Goal: Transaction & Acquisition: Purchase product/service

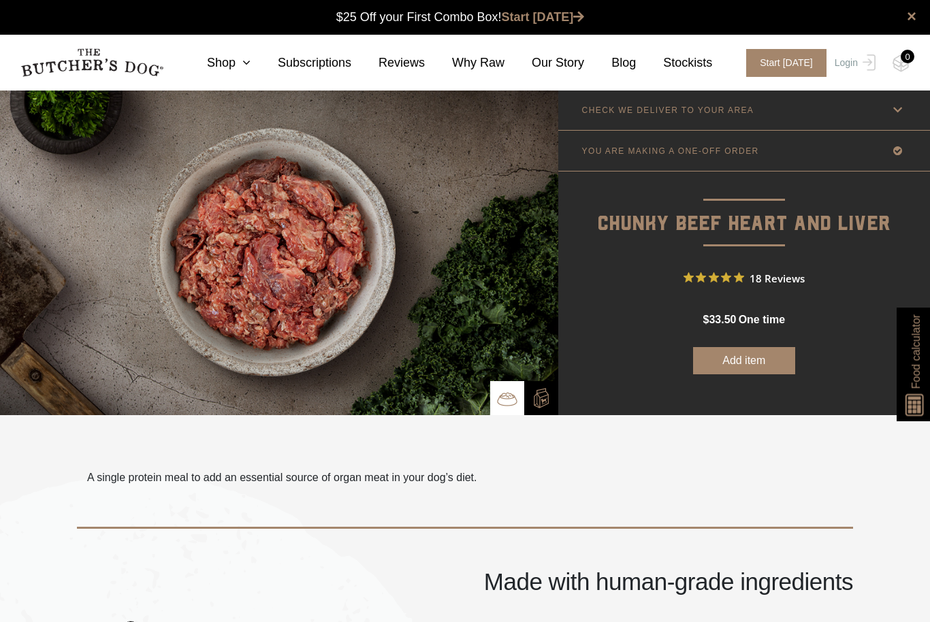
scroll to position [1, 0]
click at [824, 111] on link "CHECK WE DELIVER TO YOUR AREA" at bounding box center [744, 109] width 372 height 40
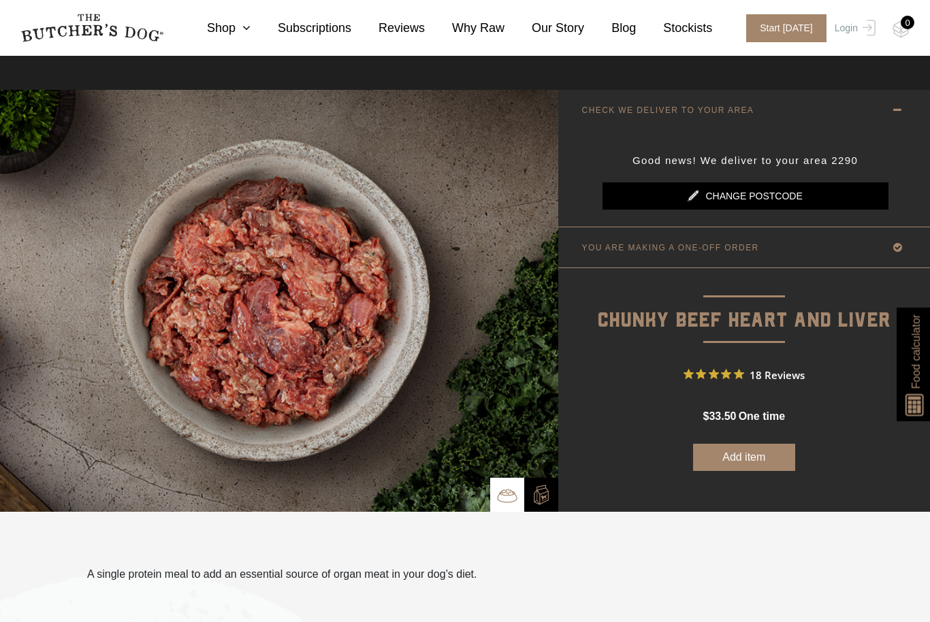
scroll to position [3, 0]
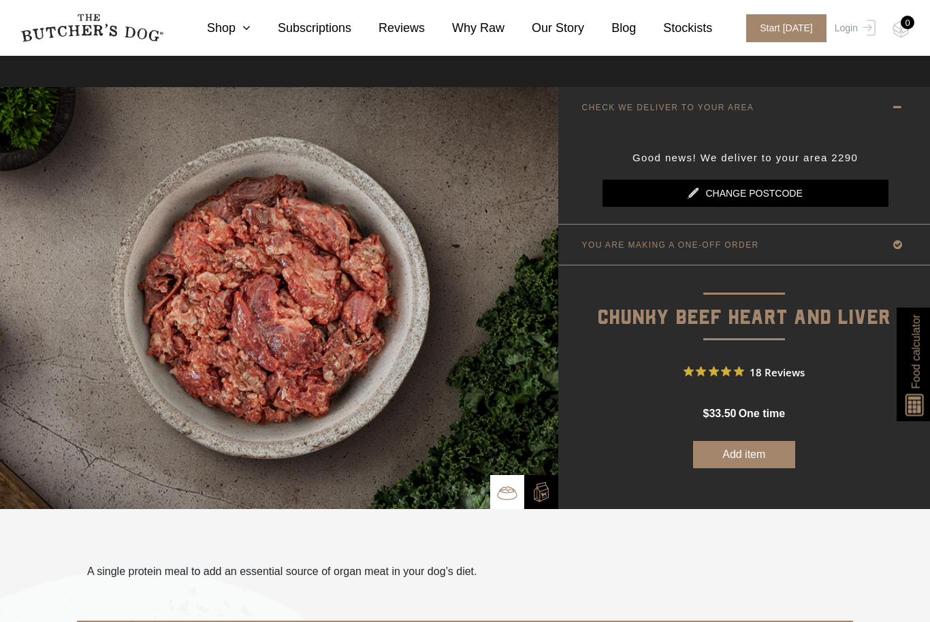
click at [765, 366] on span "18 Reviews" at bounding box center [776, 371] width 55 height 20
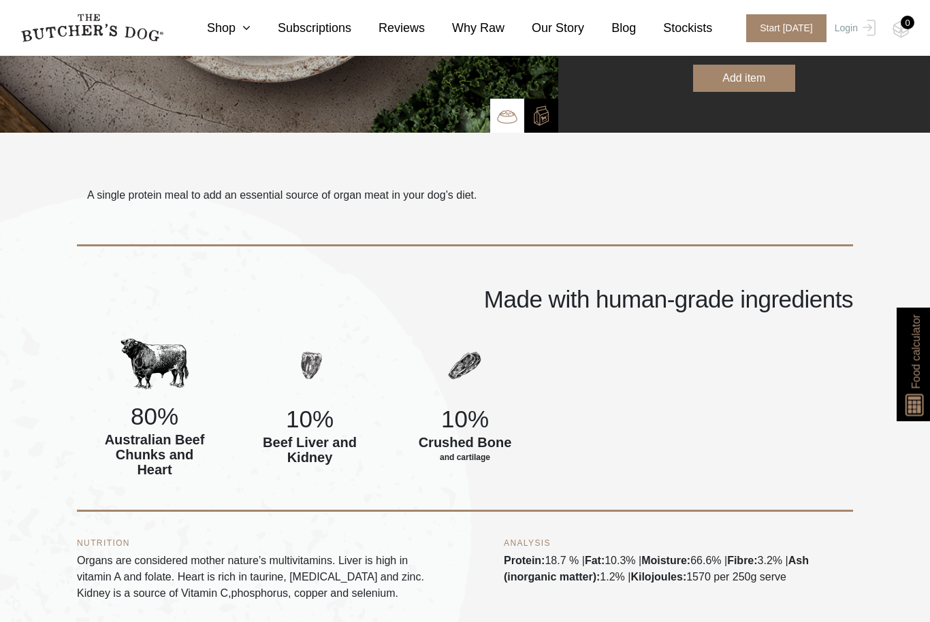
scroll to position [378, 0]
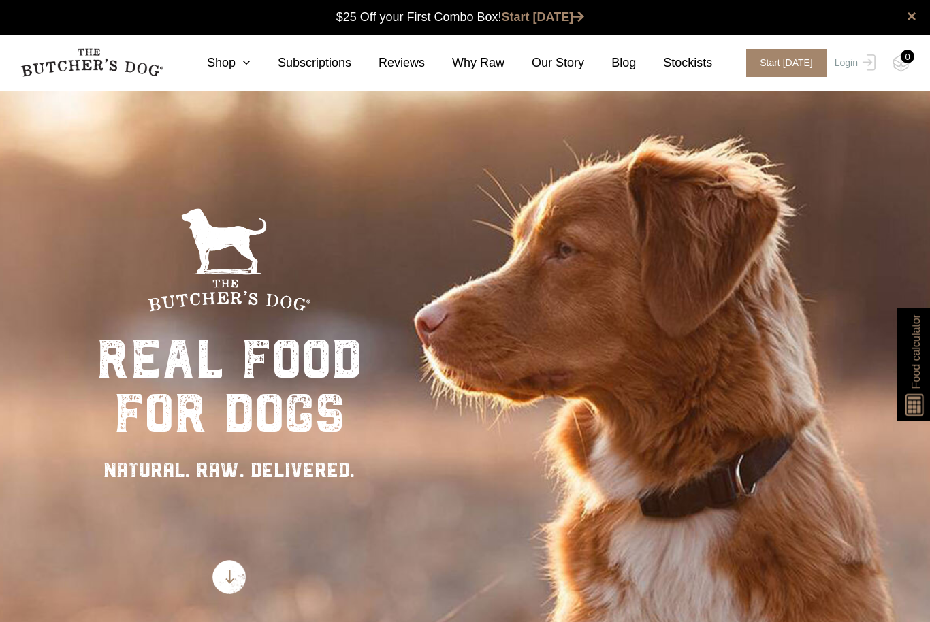
scroll to position [1, 0]
click at [237, 59] on link "Shop" at bounding box center [215, 63] width 71 height 18
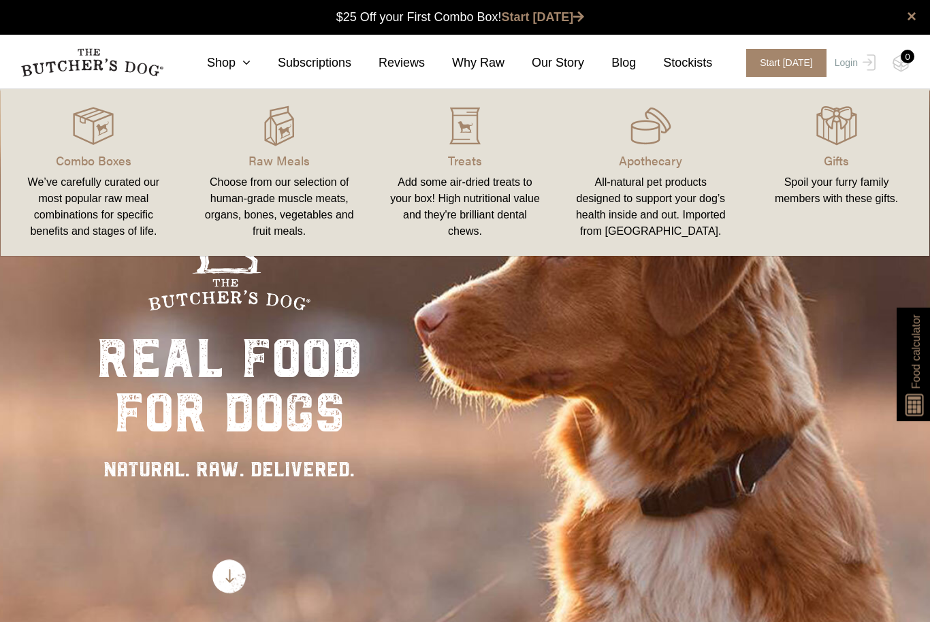
click at [0, 0] on img at bounding box center [0, 0] width 0 height 0
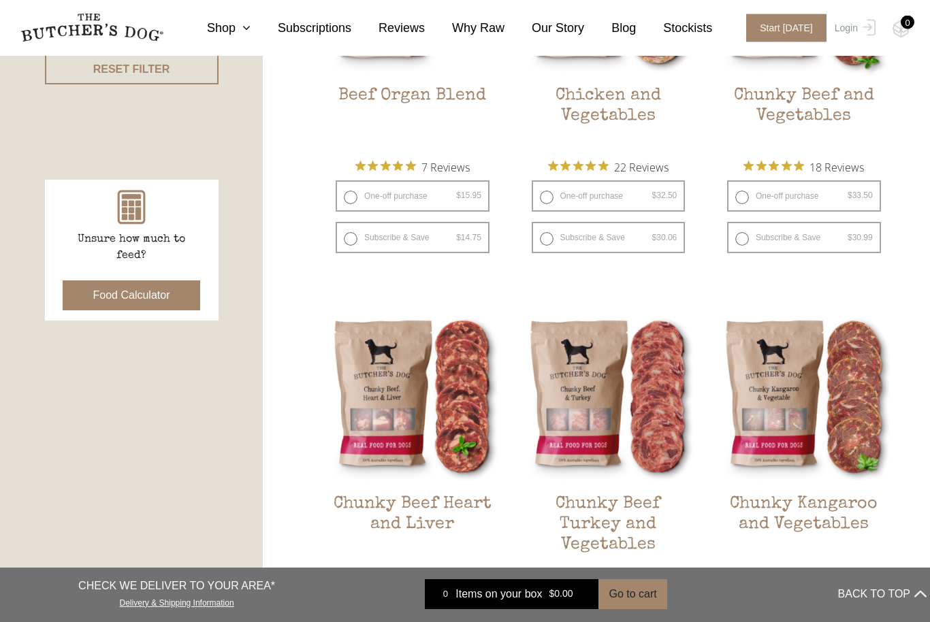
scroll to position [509, 0]
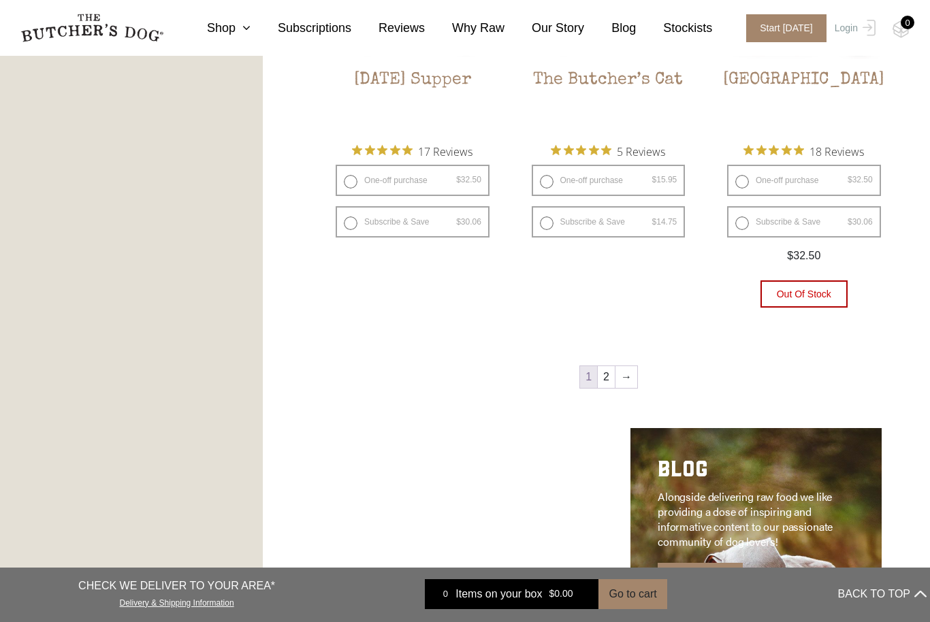
scroll to position [1750, 0]
click at [610, 379] on link "2" at bounding box center [606, 379] width 17 height 22
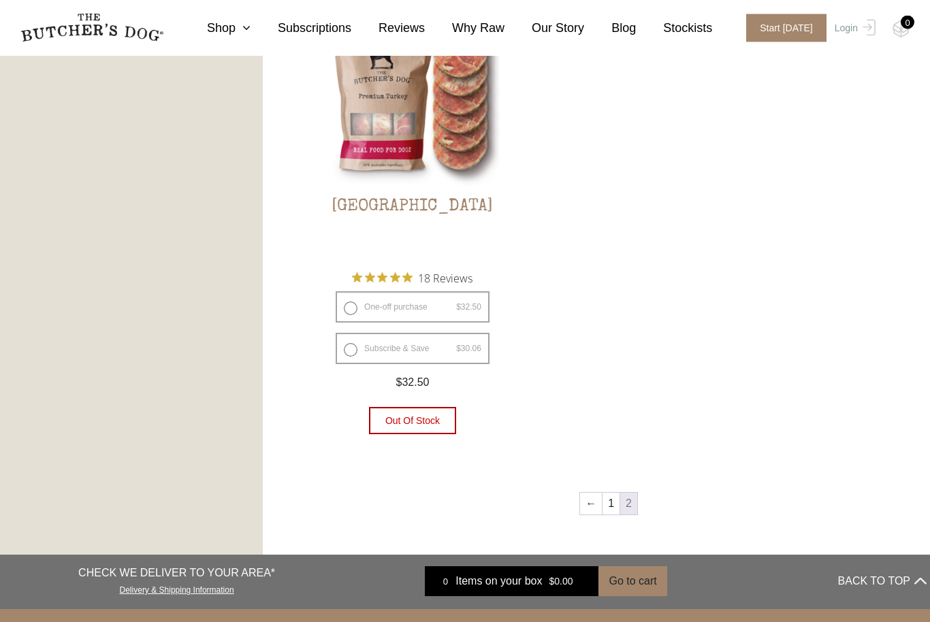
scroll to position [826, 0]
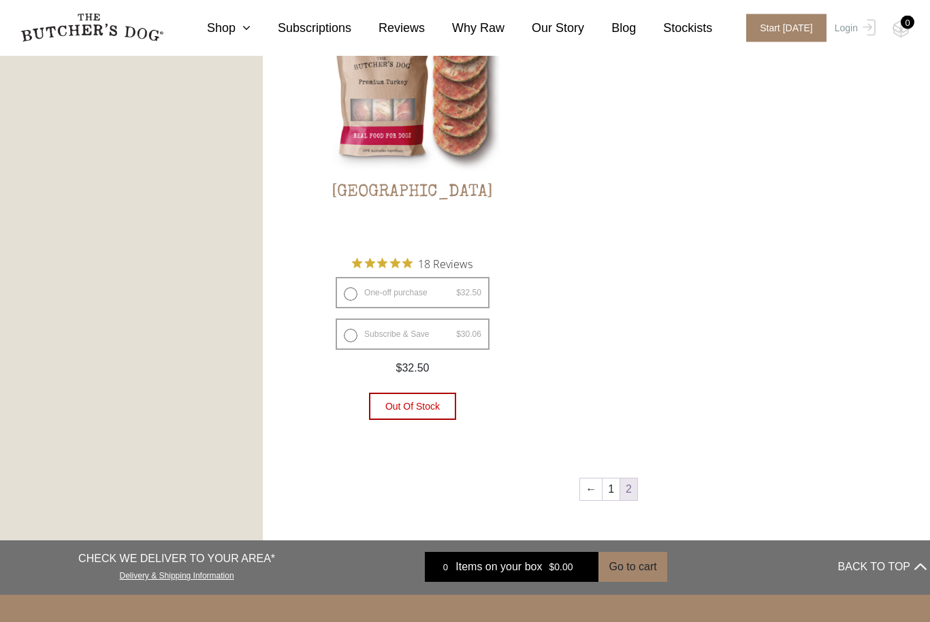
click at [583, 491] on link "←" at bounding box center [591, 490] width 22 height 22
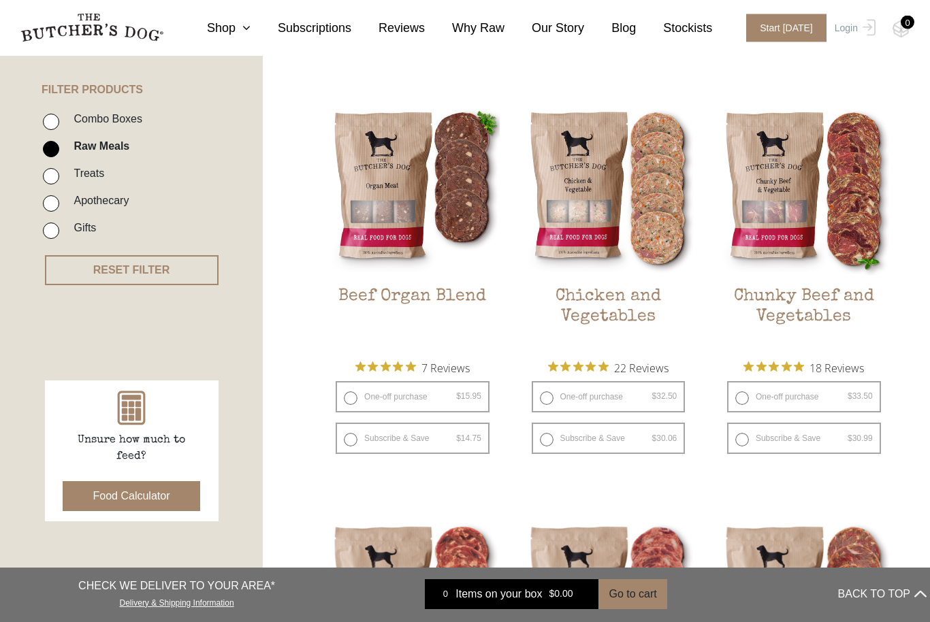
scroll to position [308, 0]
click at [798, 304] on h2 "Chunky Beef and Vegetables" at bounding box center [804, 319] width 174 height 64
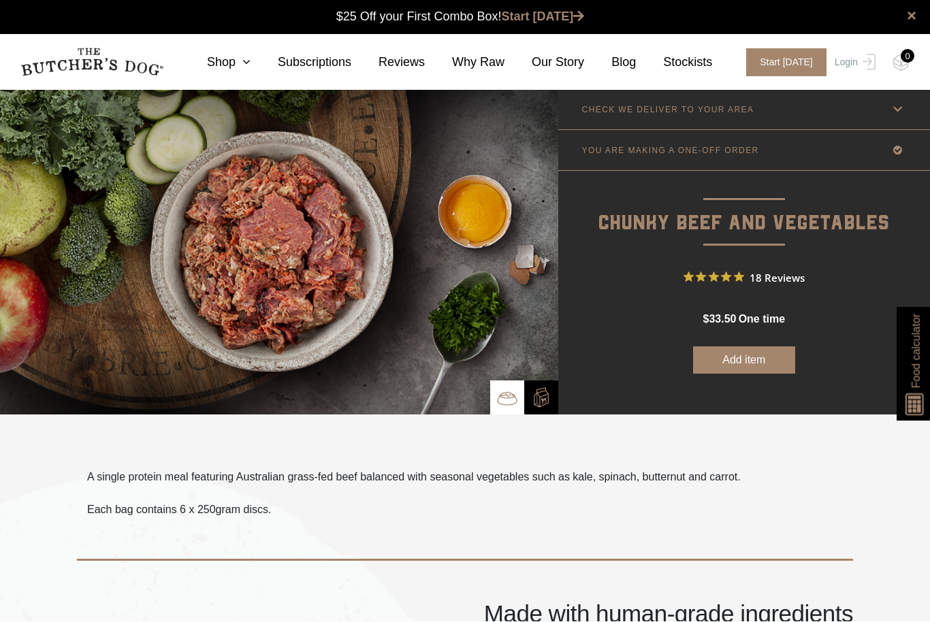
click at [734, 353] on button "Add item" at bounding box center [744, 360] width 102 height 27
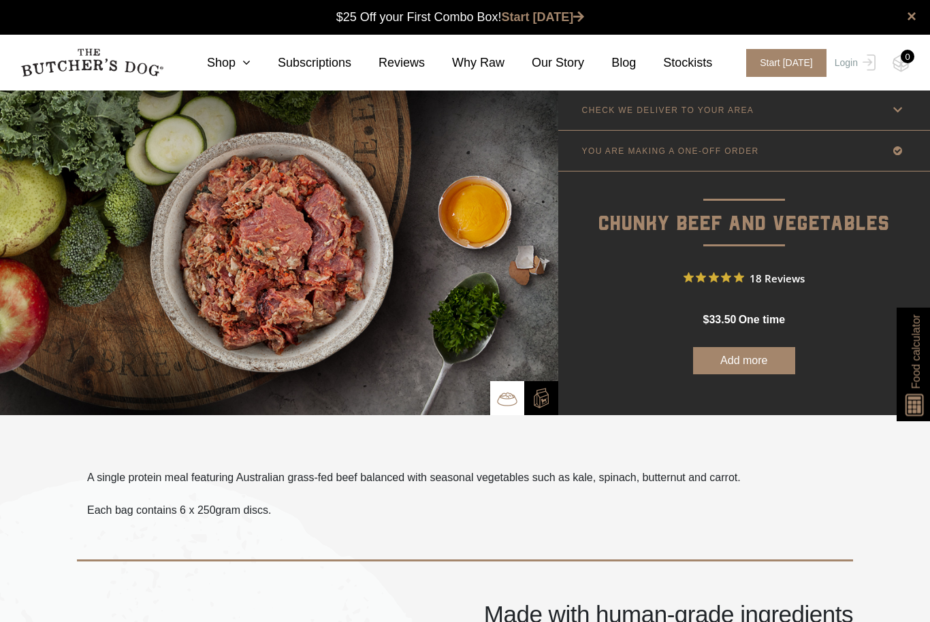
click at [739, 361] on button "Add more" at bounding box center [744, 360] width 102 height 27
click at [745, 361] on button "Add more" at bounding box center [744, 360] width 102 height 27
click at [0, 0] on img at bounding box center [0, 0] width 0 height 0
click at [911, 56] on div "0" at bounding box center [907, 57] width 14 height 14
click at [911, 57] on div "0" at bounding box center [907, 57] width 14 height 14
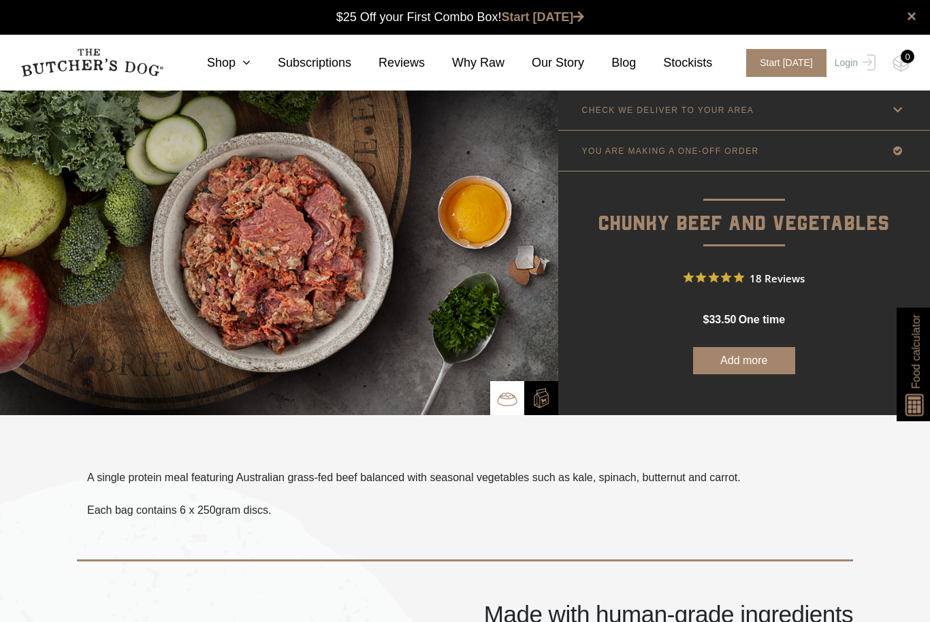
click at [748, 360] on button "Add more" at bounding box center [744, 360] width 102 height 27
click at [801, 112] on link "CHECK WE DELIVER TO YOUR AREA" at bounding box center [744, 110] width 372 height 40
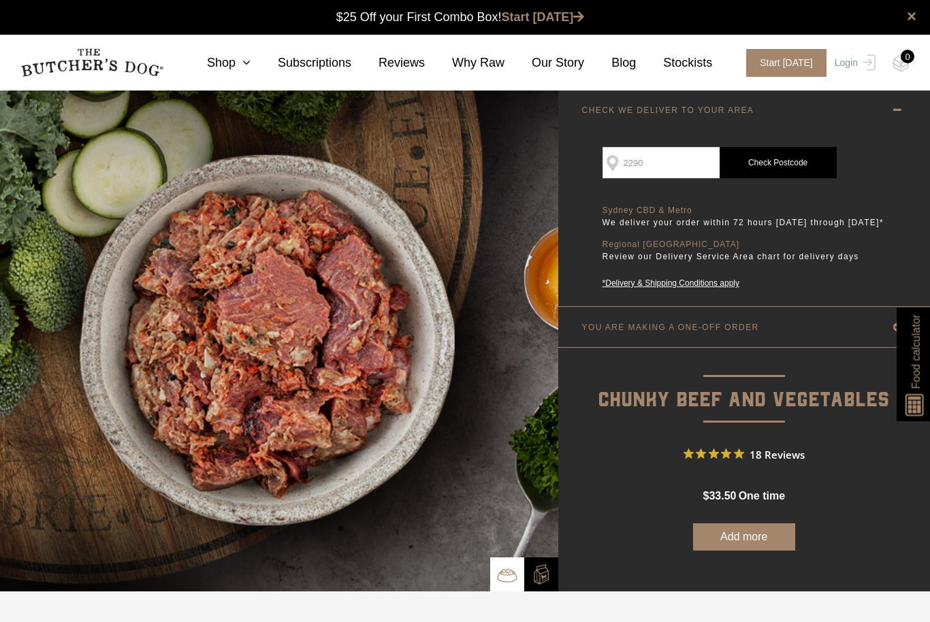
click at [644, 225] on p "We deliver your order within 72 hours Monday through Friday*" at bounding box center [745, 223] width 286 height 14
click at [747, 551] on button "Add more" at bounding box center [744, 536] width 102 height 27
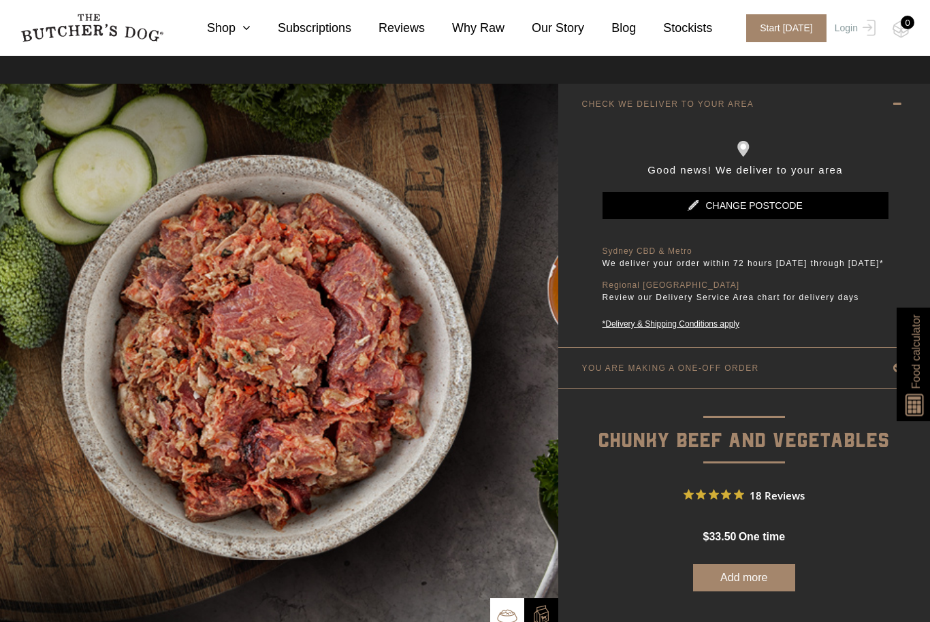
scroll to position [10, 0]
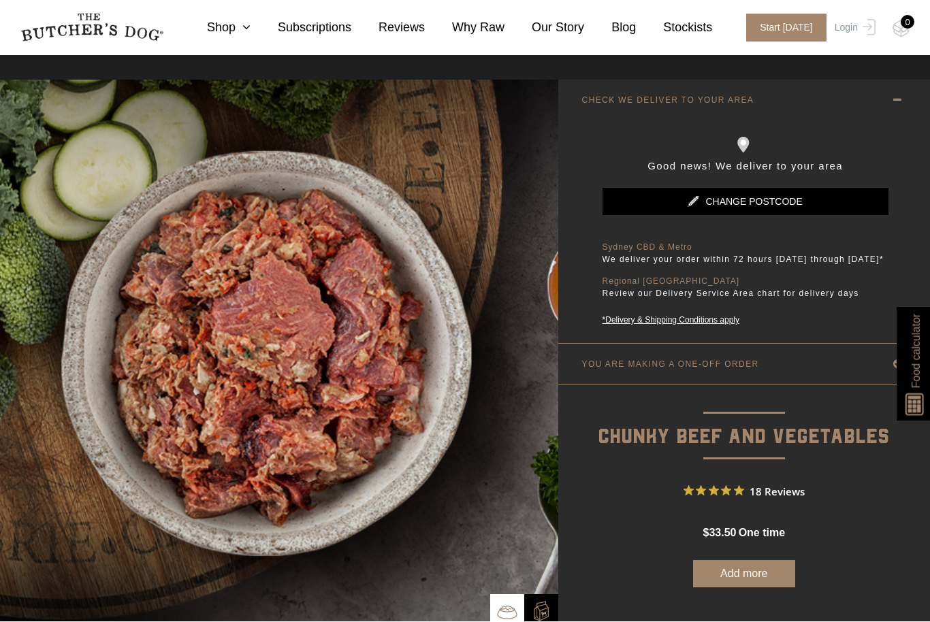
click at [791, 28] on span "Start [DATE]" at bounding box center [786, 28] width 80 height 28
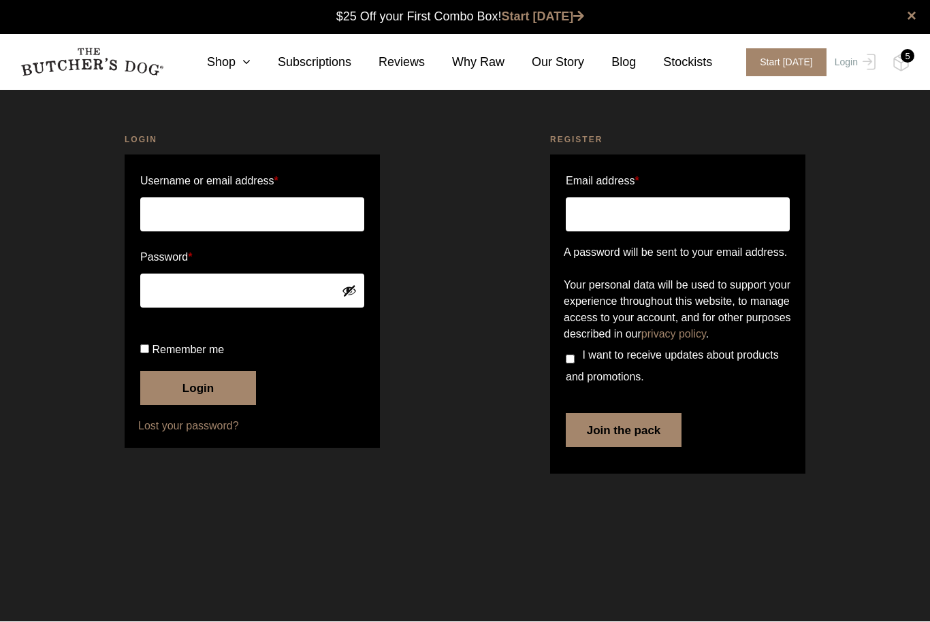
click at [581, 209] on input "Email address *" at bounding box center [678, 215] width 224 height 34
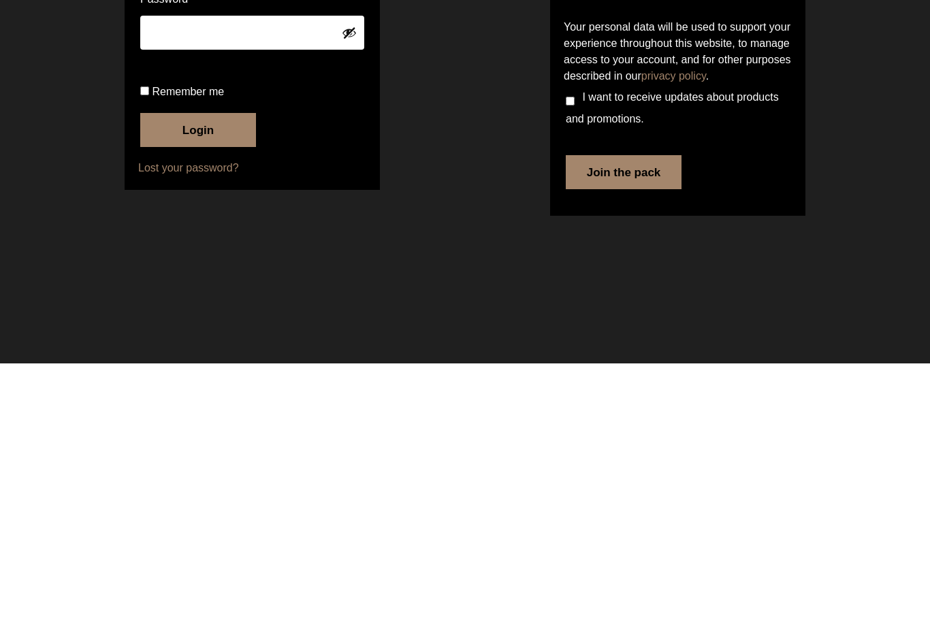
type input "[EMAIL_ADDRESS][DOMAIN_NAME]"
click at [616, 414] on button "Join the pack" at bounding box center [624, 431] width 116 height 34
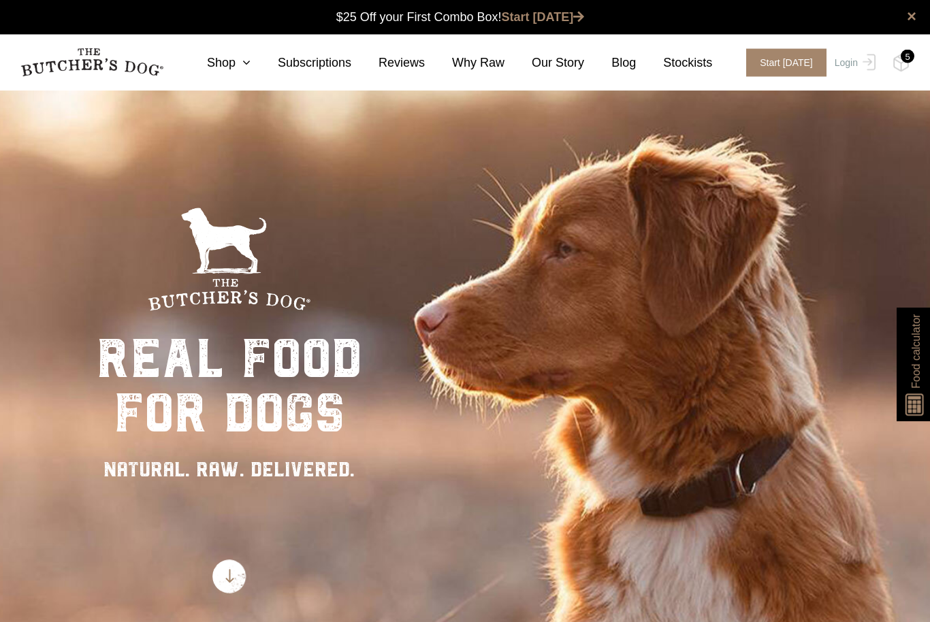
scroll to position [1, 0]
click at [907, 54] on div "5" at bounding box center [907, 57] width 14 height 14
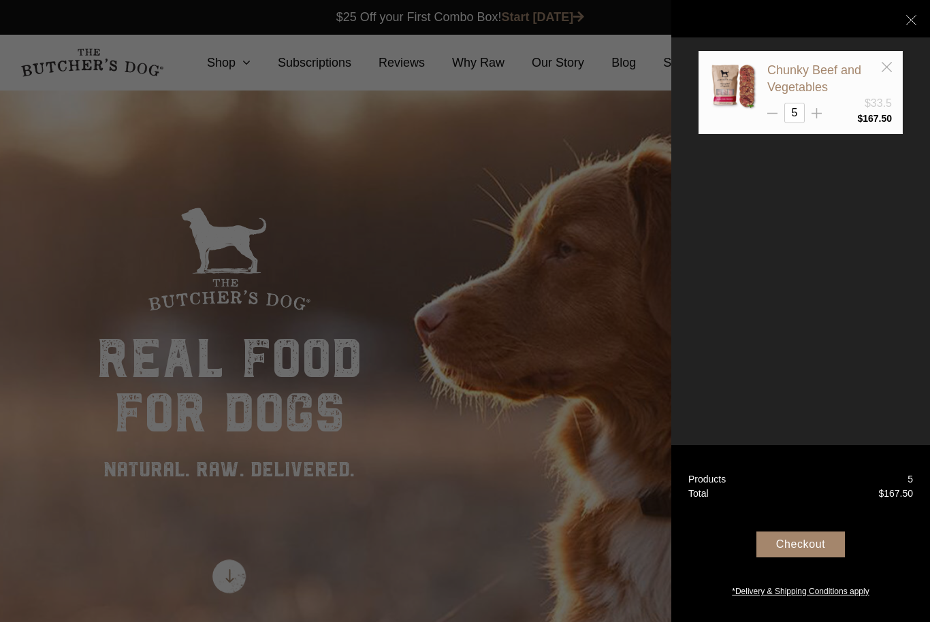
click at [781, 109] on div "5" at bounding box center [829, 113] width 125 height 20
click at [770, 118] on div "5" at bounding box center [829, 113] width 125 height 20
click at [774, 114] on line at bounding box center [772, 114] width 10 height 0
click at [774, 111] on icon at bounding box center [772, 113] width 10 height 10
click at [771, 114] on line at bounding box center [772, 114] width 10 height 0
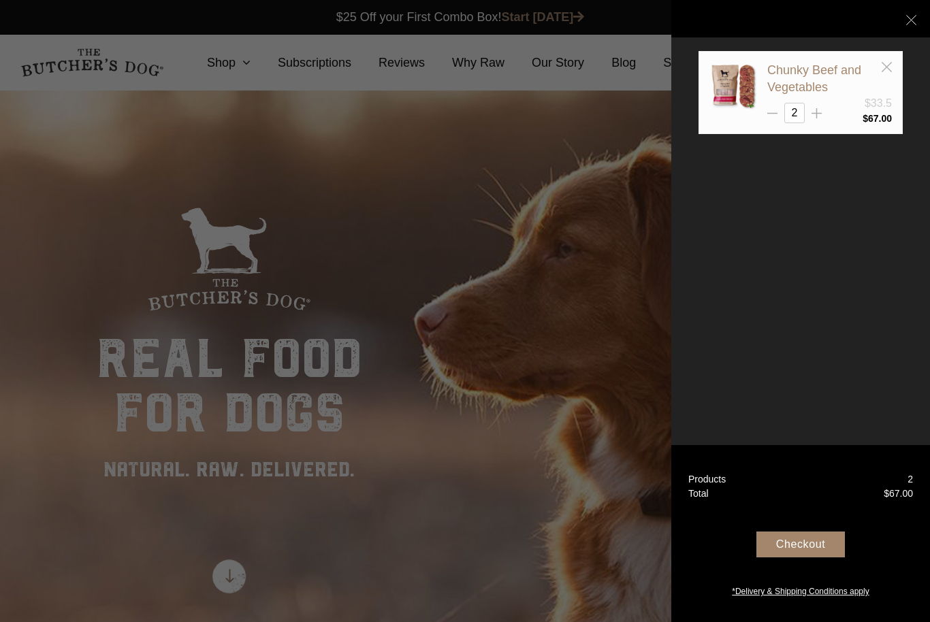
click at [772, 111] on icon at bounding box center [772, 113] width 10 height 10
type input "1"
click at [805, 557] on div "Checkout" at bounding box center [800, 545] width 88 height 26
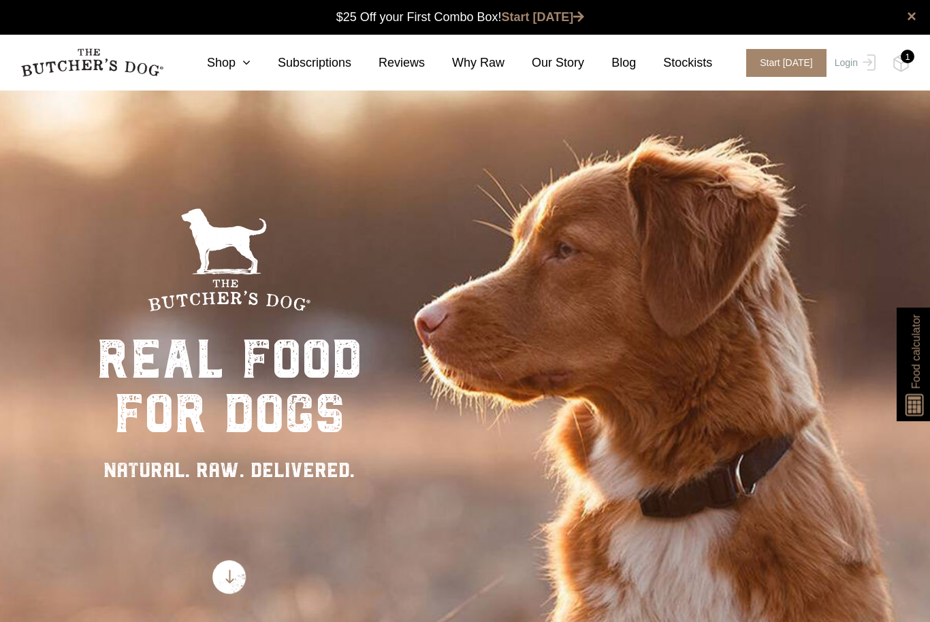
scroll to position [1, 0]
click at [694, 61] on link "Stockists" at bounding box center [674, 63] width 76 height 18
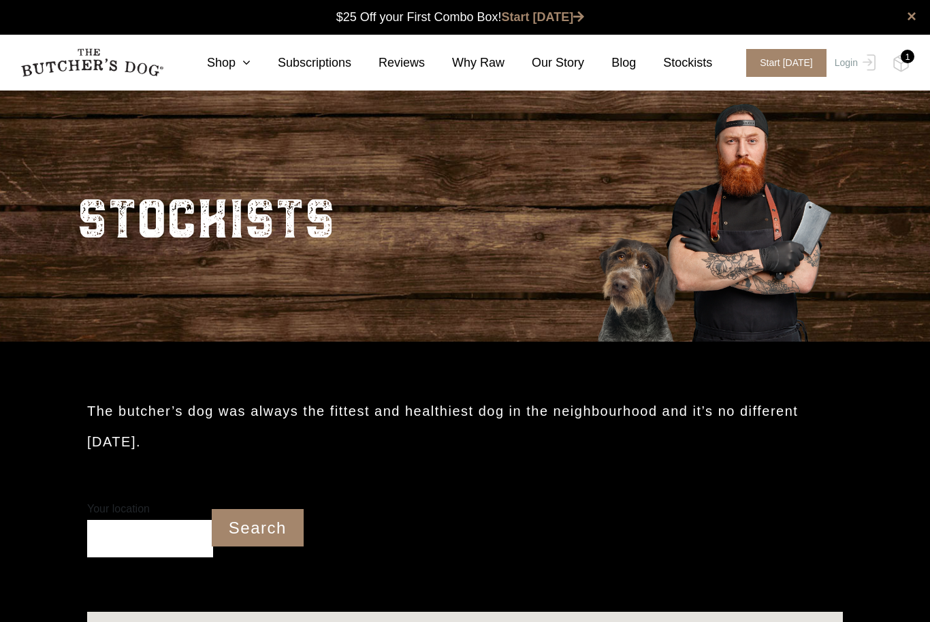
click at [114, 520] on input "Your location" at bounding box center [150, 538] width 126 height 37
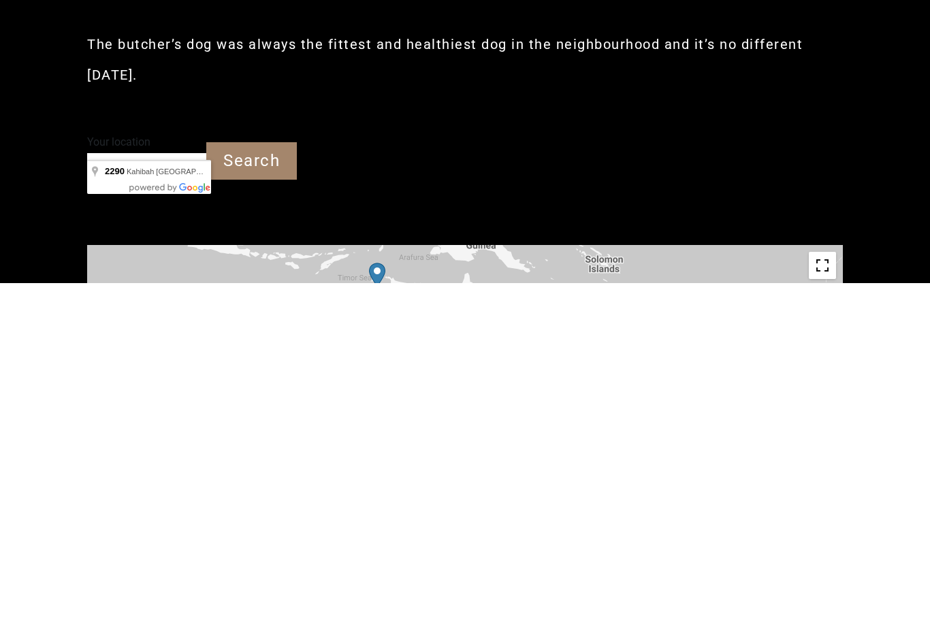
type input "Kahibah NSW 2290"
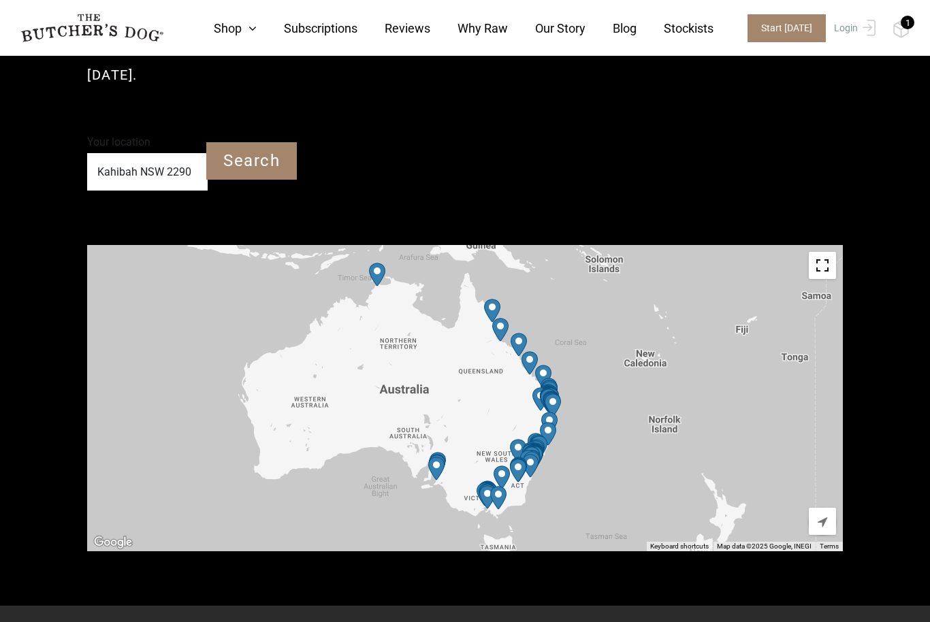
click at [259, 142] on input "Search" at bounding box center [251, 160] width 91 height 37
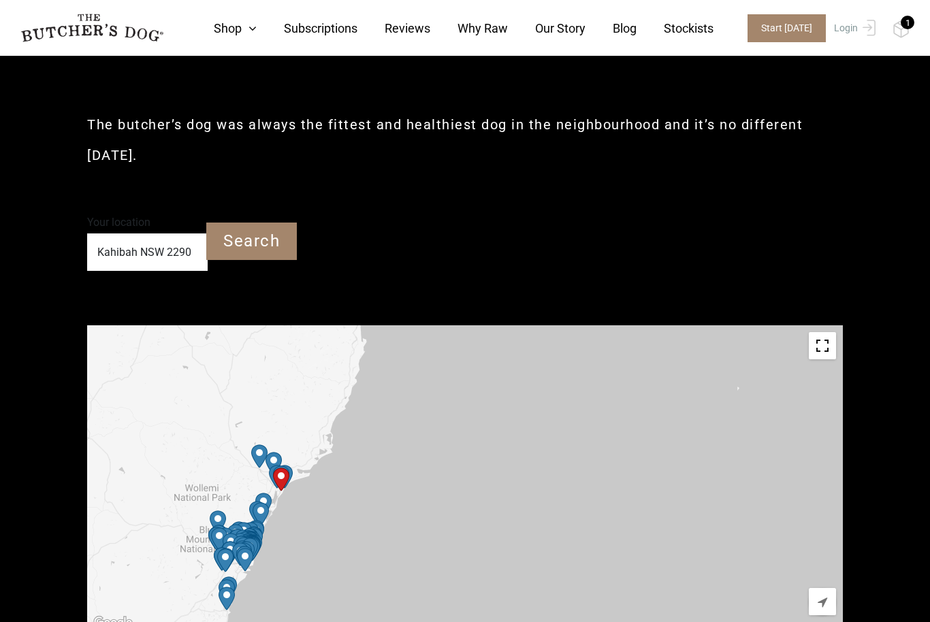
scroll to position [285, 0]
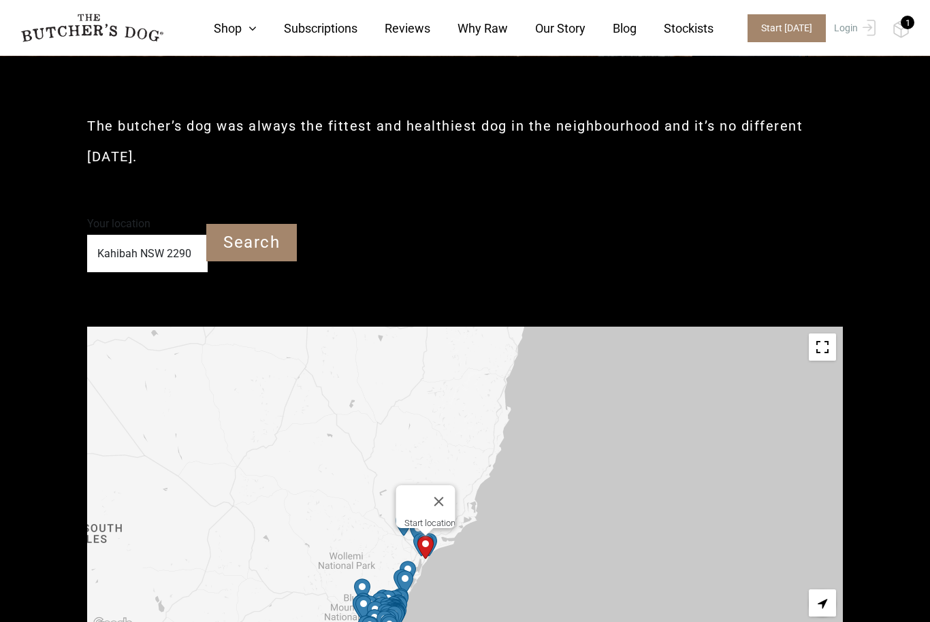
click at [347, 467] on div "Start location" at bounding box center [465, 480] width 756 height 306
click at [444, 485] on button "Close" at bounding box center [439, 501] width 33 height 33
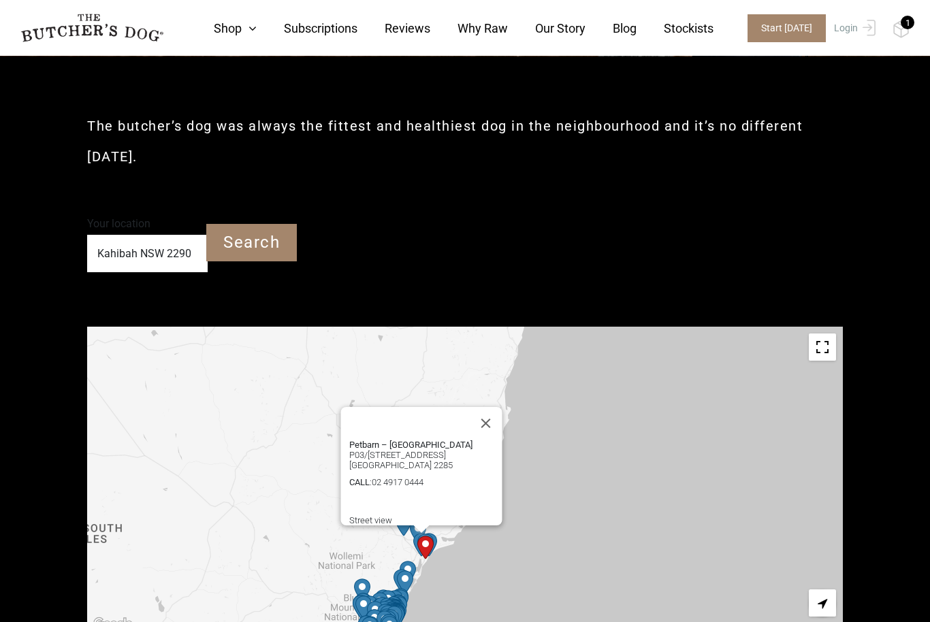
click at [490, 407] on button "Close" at bounding box center [486, 423] width 33 height 33
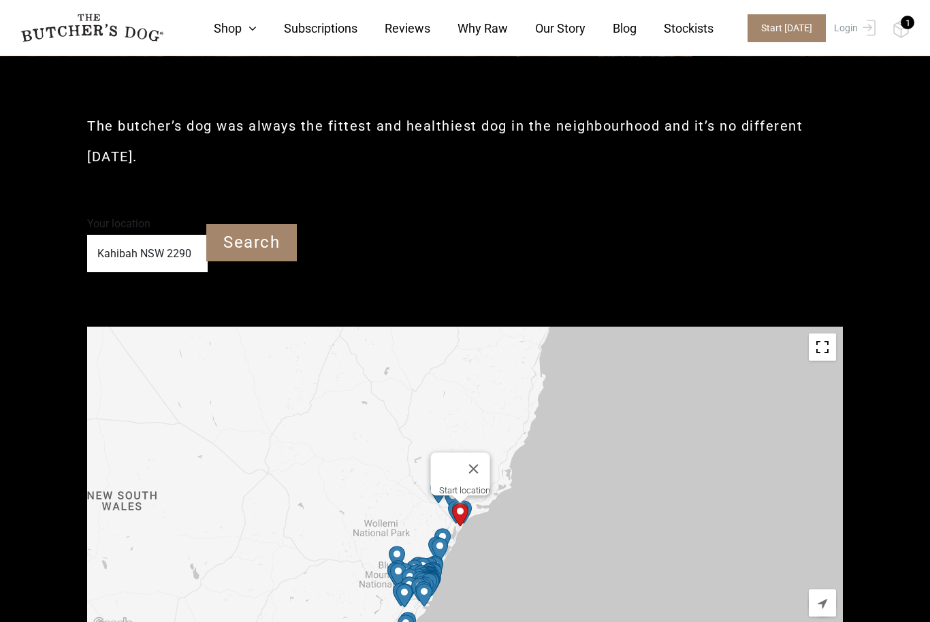
click at [476, 453] on button "Close" at bounding box center [473, 469] width 33 height 33
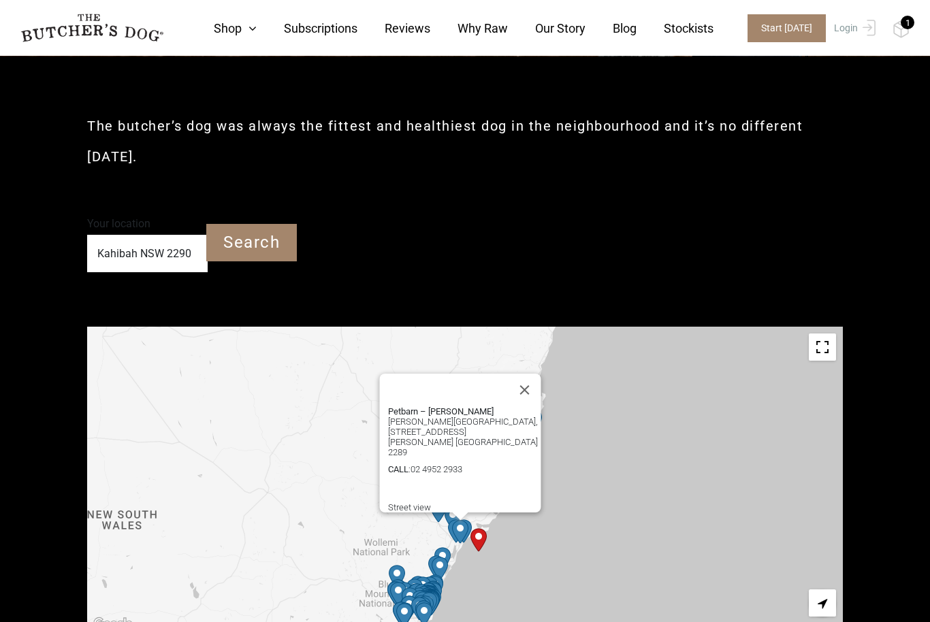
click at [523, 374] on button "Close" at bounding box center [524, 390] width 33 height 33
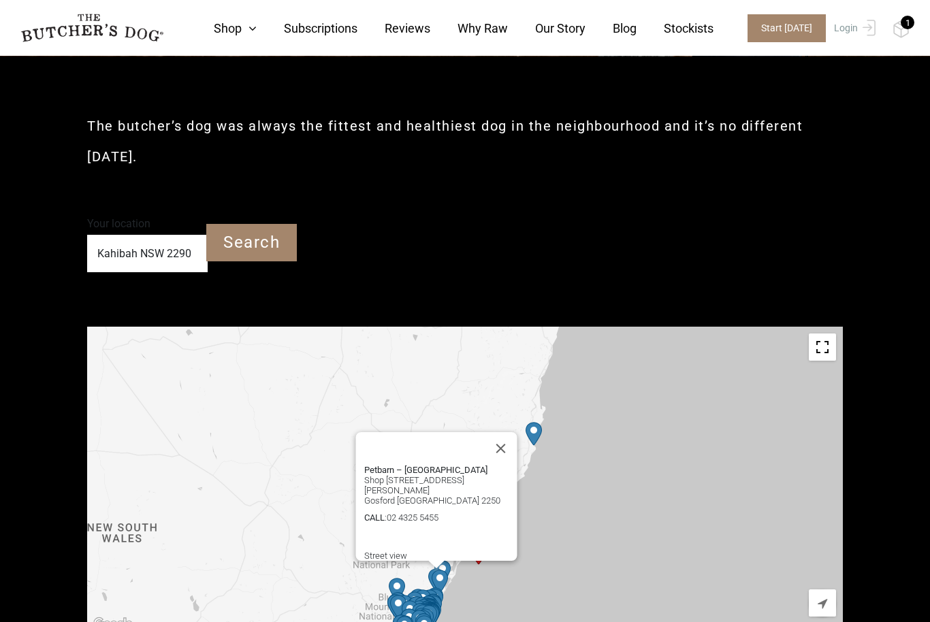
click at [506, 432] on button "Close" at bounding box center [501, 448] width 33 height 33
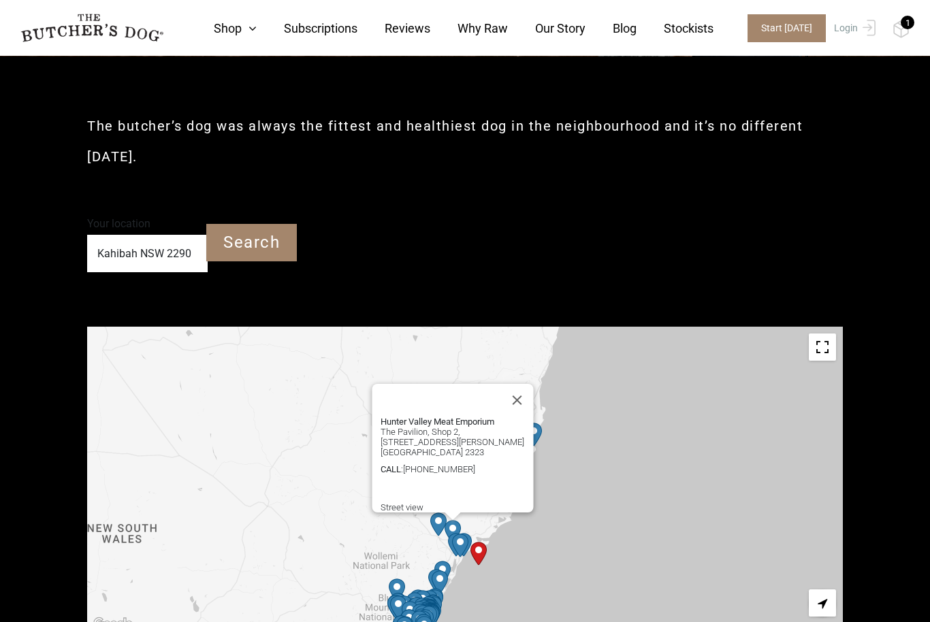
click at [517, 384] on button "Close" at bounding box center [517, 400] width 33 height 33
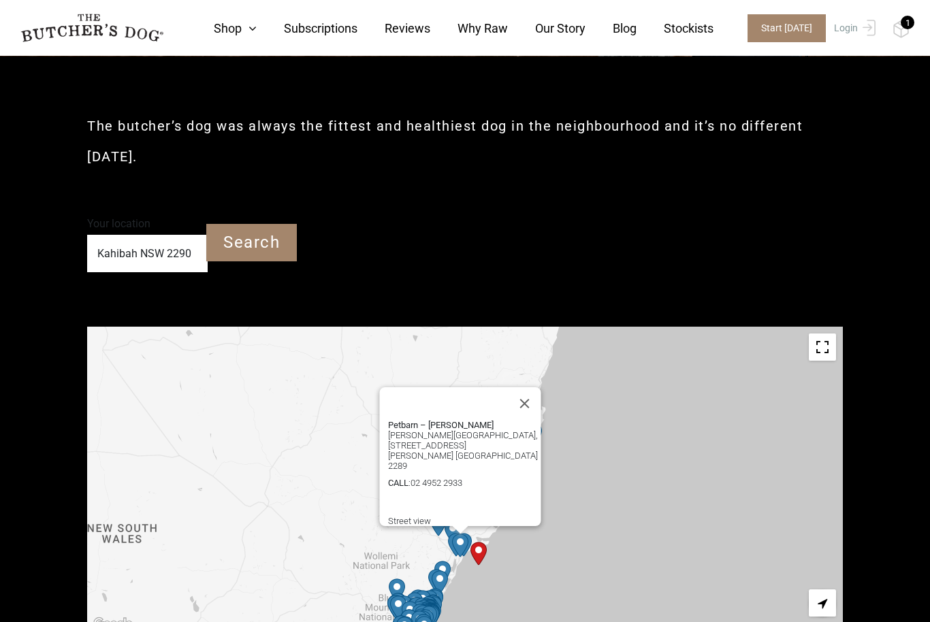
click at [523, 387] on button "Close" at bounding box center [524, 403] width 33 height 33
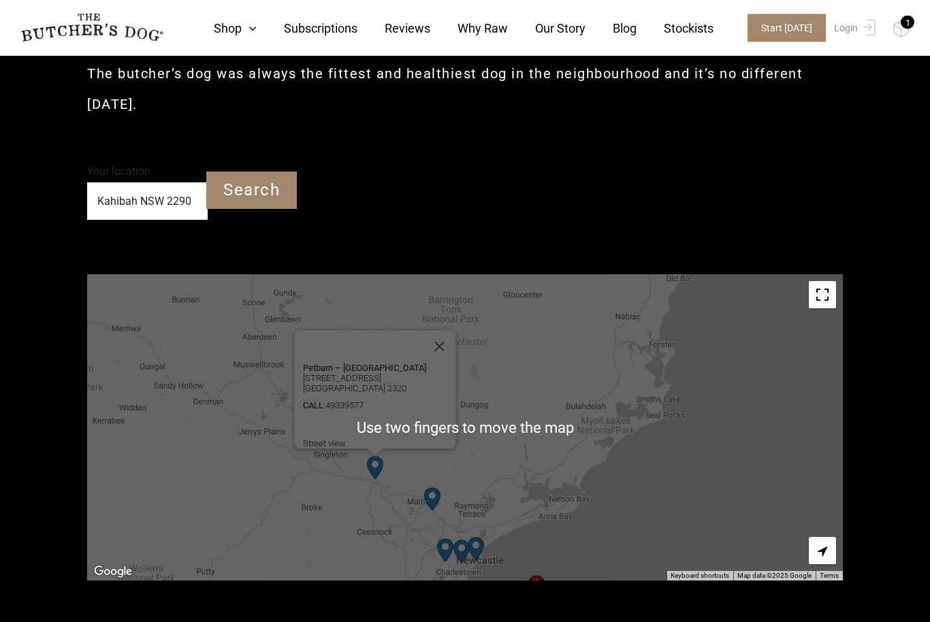
scroll to position [341, 0]
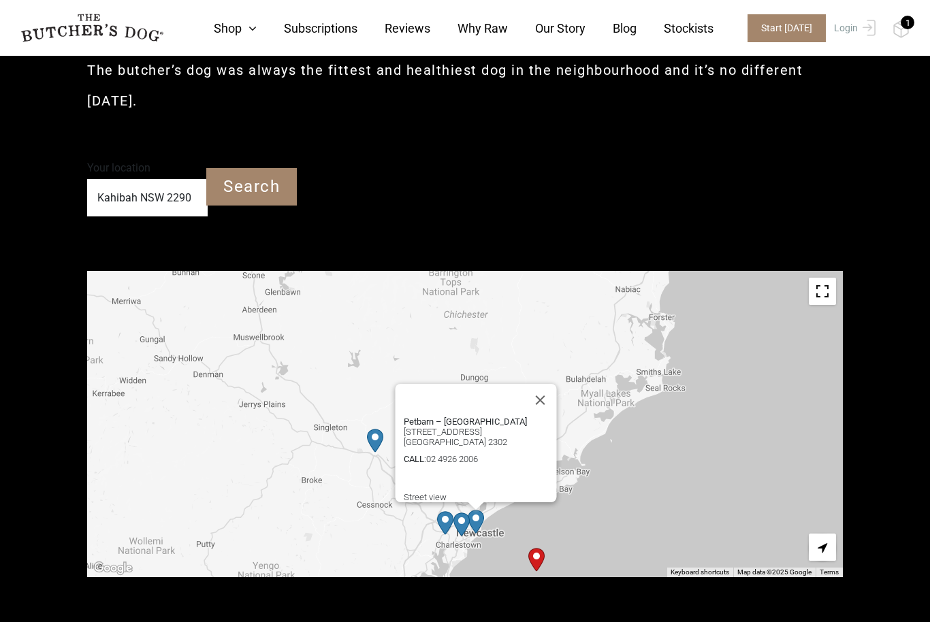
click at [545, 384] on button "Close" at bounding box center [540, 400] width 33 height 33
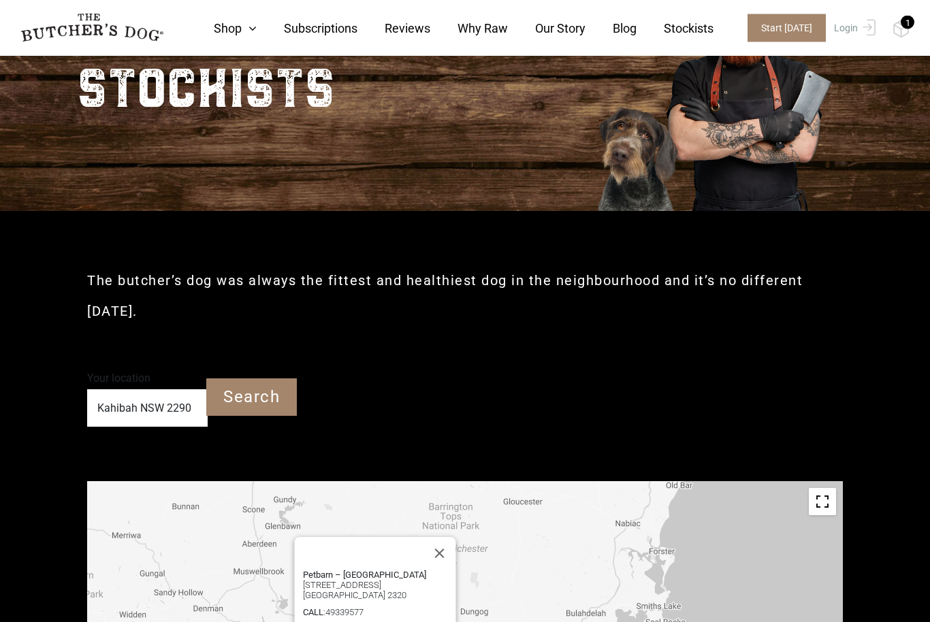
scroll to position [0, 0]
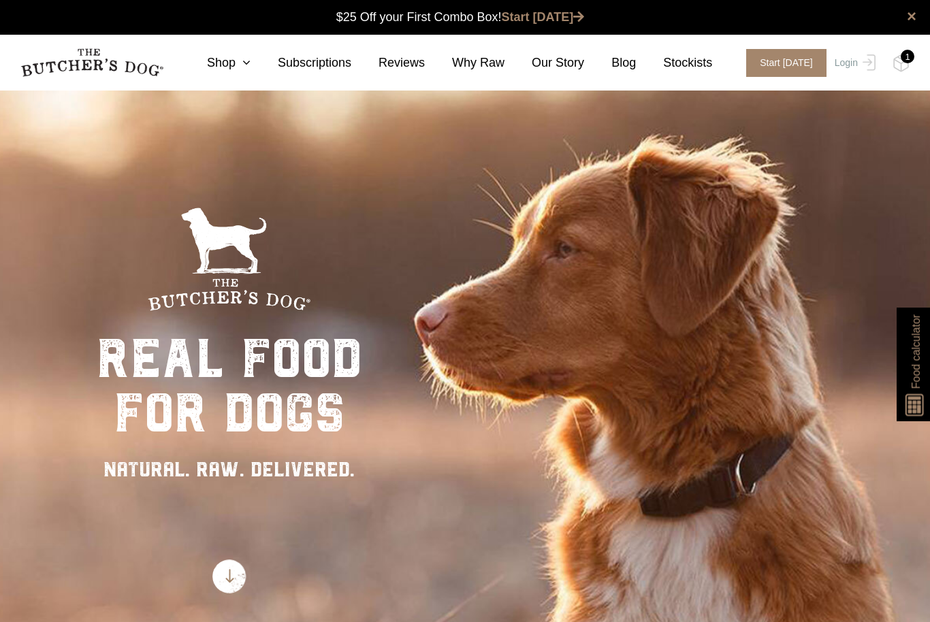
click at [899, 49] on nav "0 Shop Combo Boxes Treats" at bounding box center [465, 63] width 930 height 56
click at [903, 48] on nav "0 Shop Combo Boxes Treats" at bounding box center [465, 63] width 930 height 56
click at [902, 54] on div "1" at bounding box center [907, 57] width 14 height 14
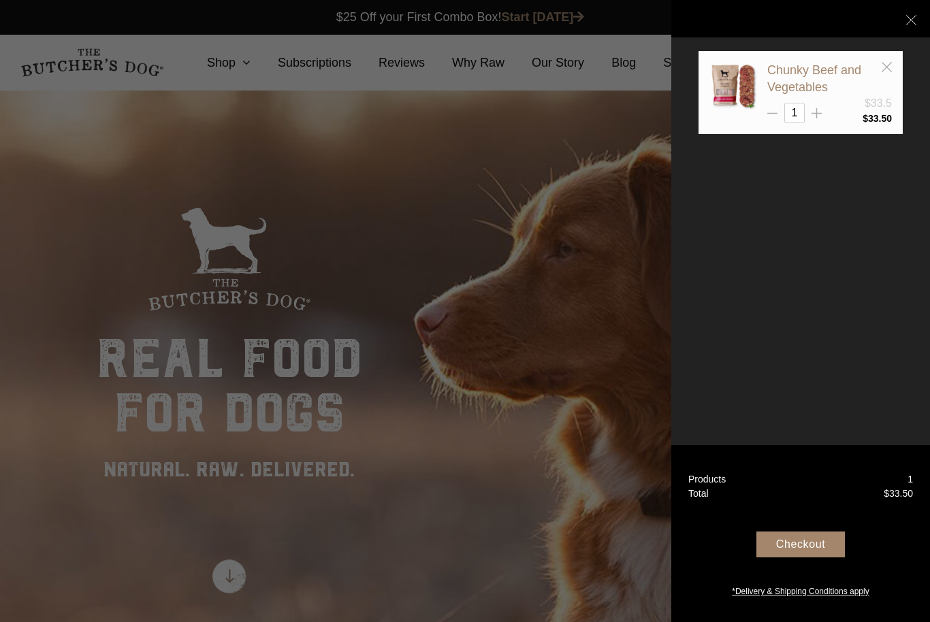
click at [815, 108] on icon at bounding box center [816, 113] width 10 height 10
click at [784, 557] on div "Checkout" at bounding box center [800, 545] width 88 height 26
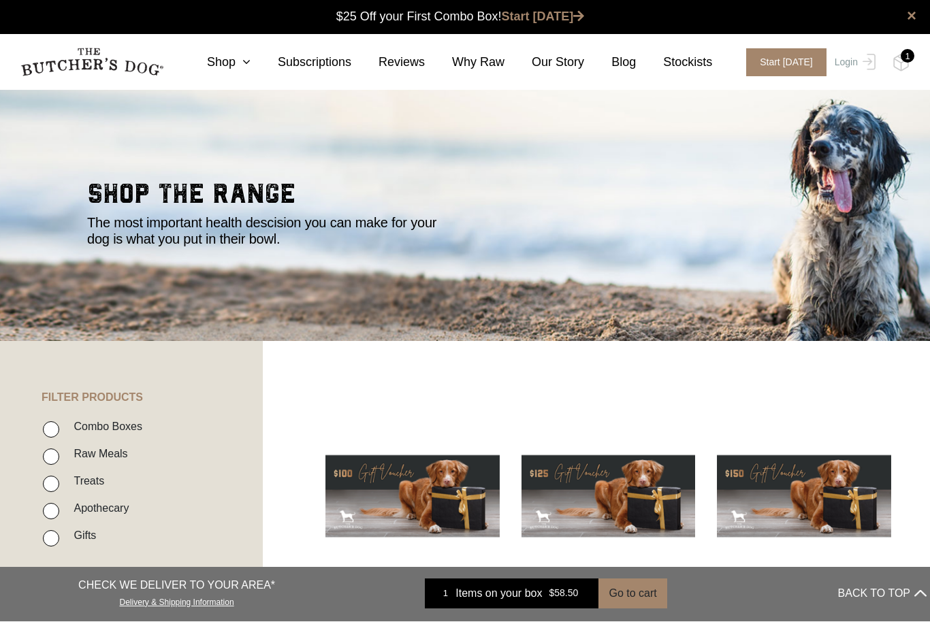
click at [224, 61] on link "Shop" at bounding box center [215, 63] width 71 height 18
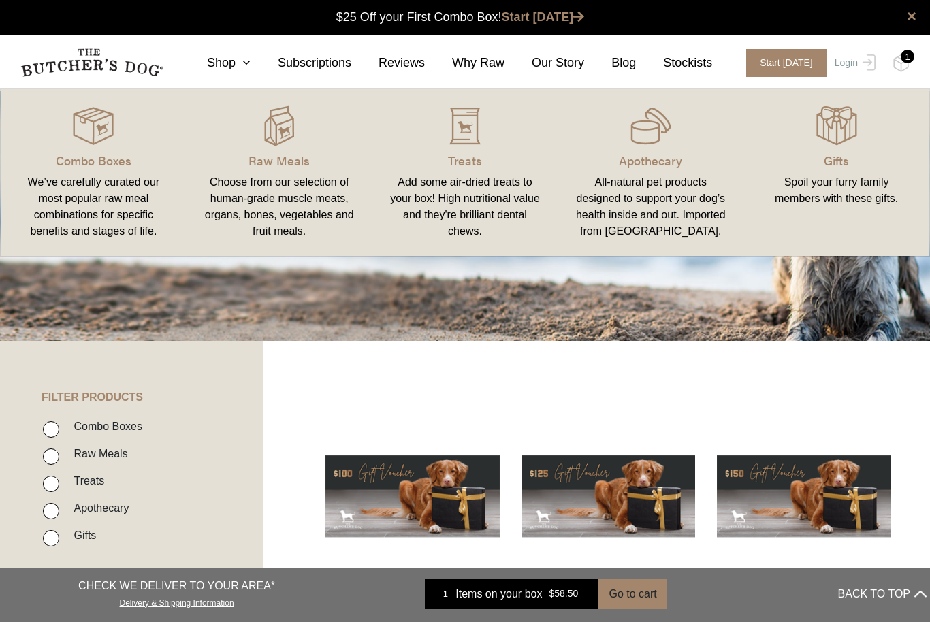
click at [228, 64] on link "Shop" at bounding box center [215, 63] width 71 height 18
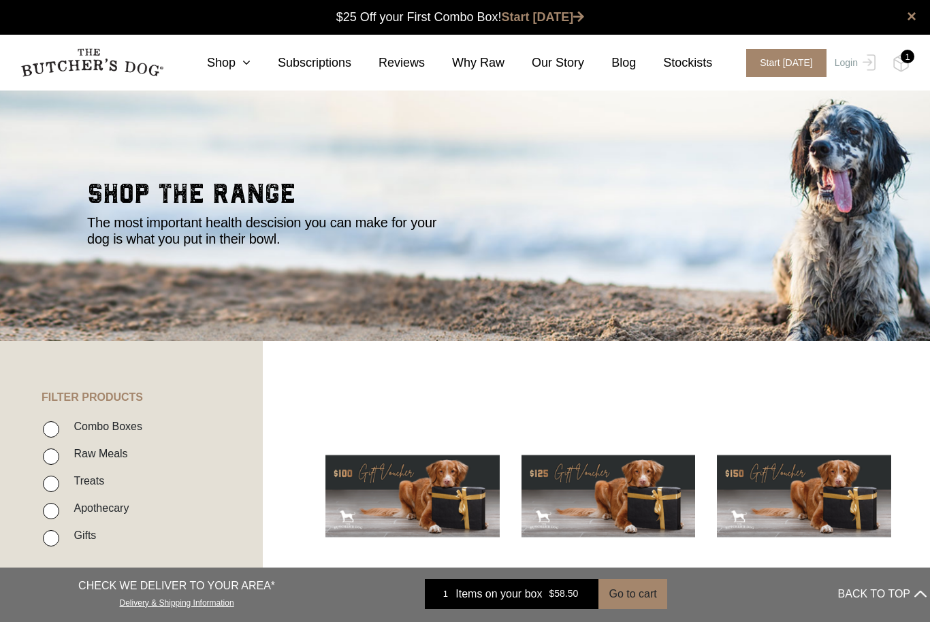
click at [236, 54] on link "Shop" at bounding box center [215, 63] width 71 height 18
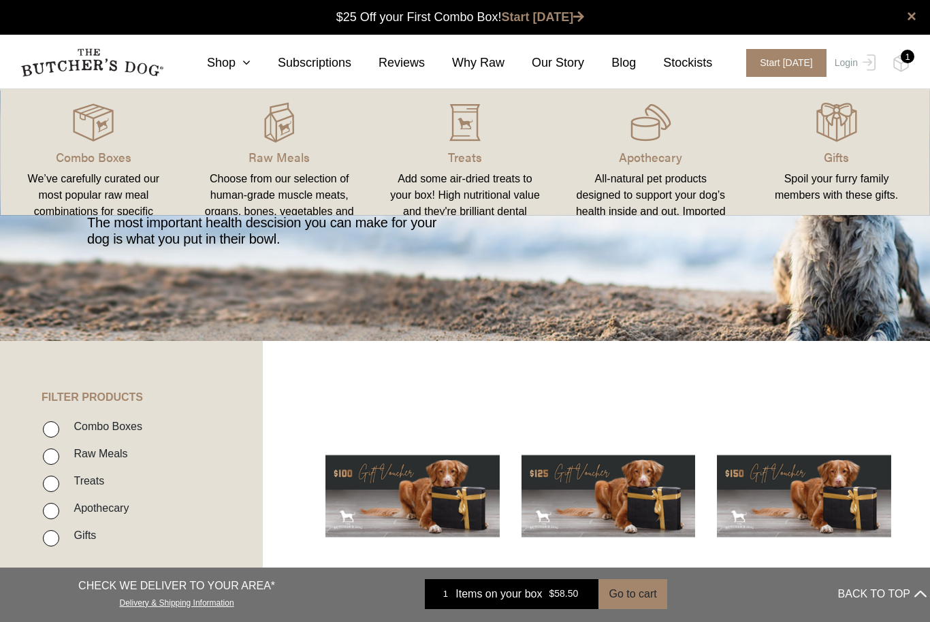
click at [233, 63] on link "Shop" at bounding box center [215, 63] width 71 height 18
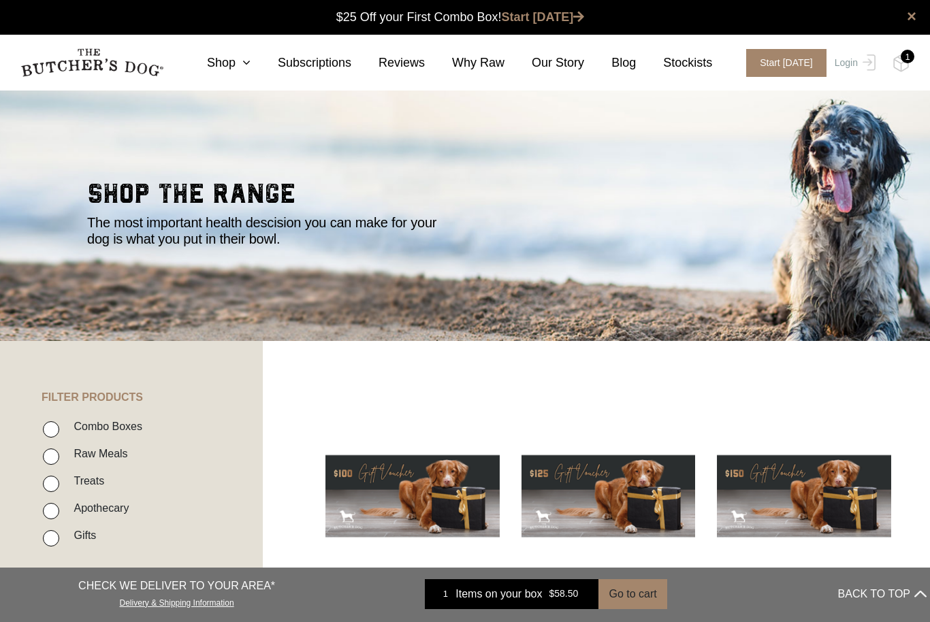
click at [227, 54] on link "Shop" at bounding box center [215, 63] width 71 height 18
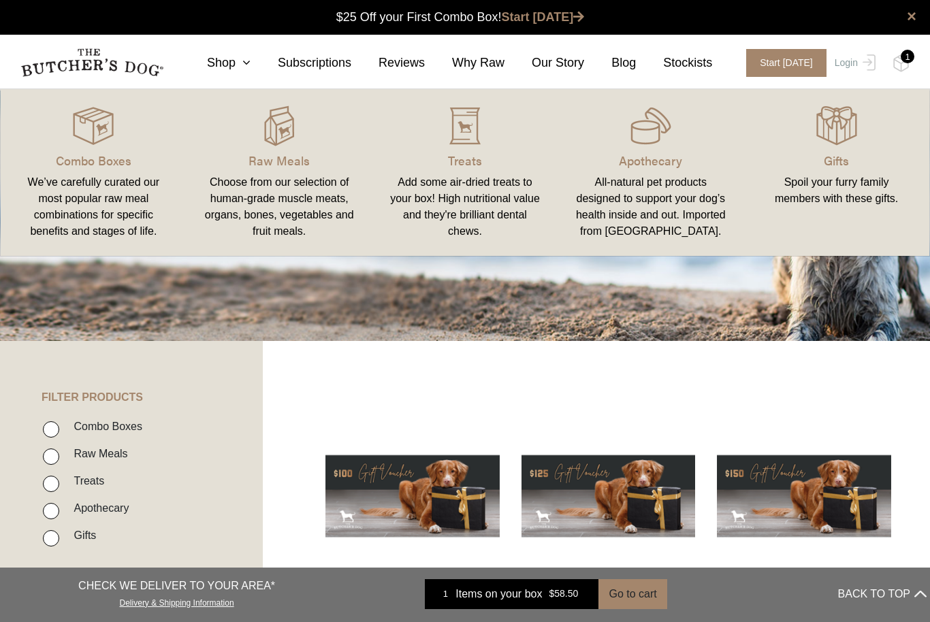
click at [274, 192] on div "Choose from our selection of human-grade muscle meats, organs, bones, vegetable…" at bounding box center [279, 206] width 153 height 65
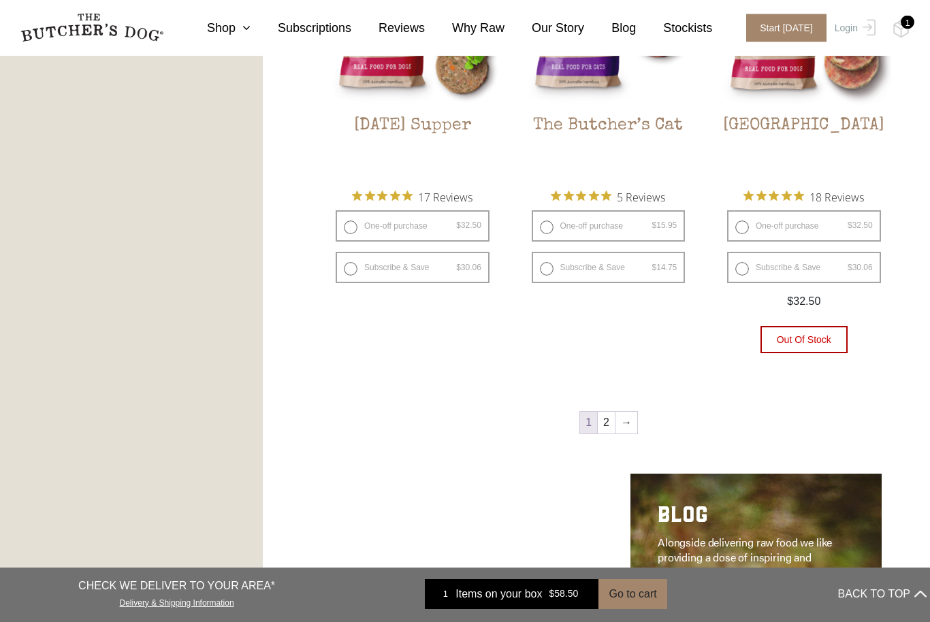
scroll to position [1706, 0]
click at [604, 427] on link "2" at bounding box center [606, 423] width 17 height 22
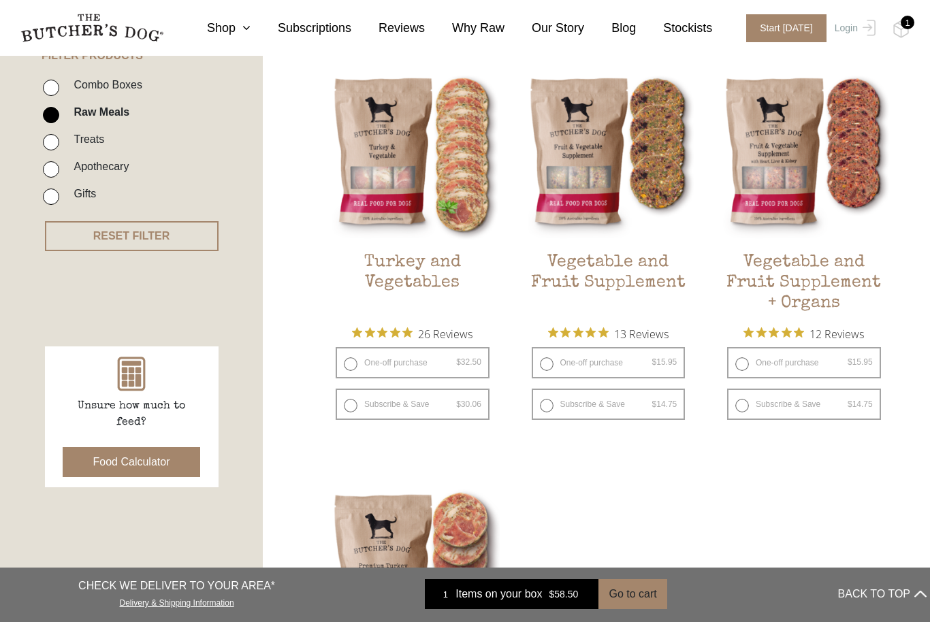
scroll to position [329, 0]
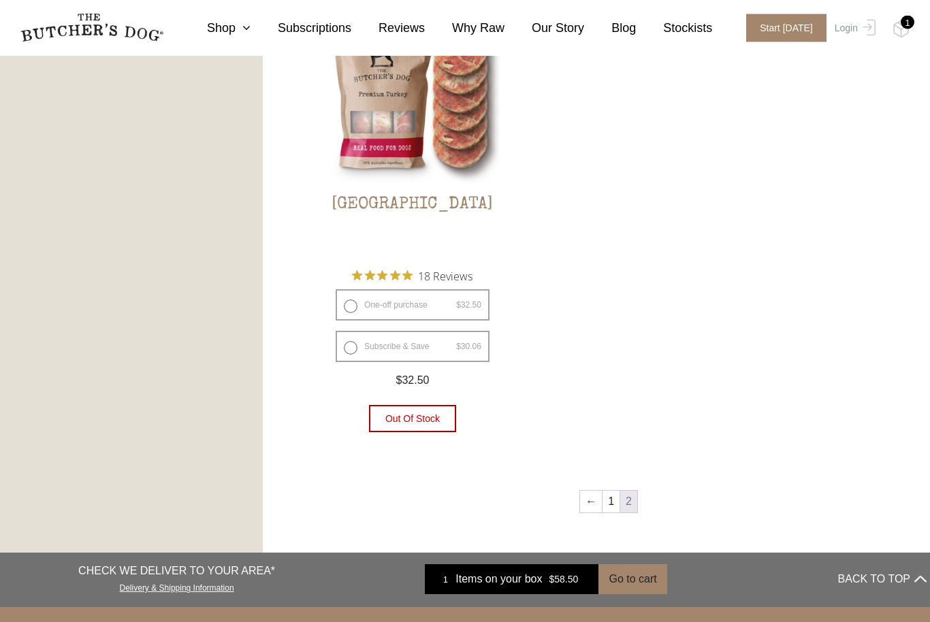
click at [611, 501] on link "1" at bounding box center [610, 502] width 17 height 22
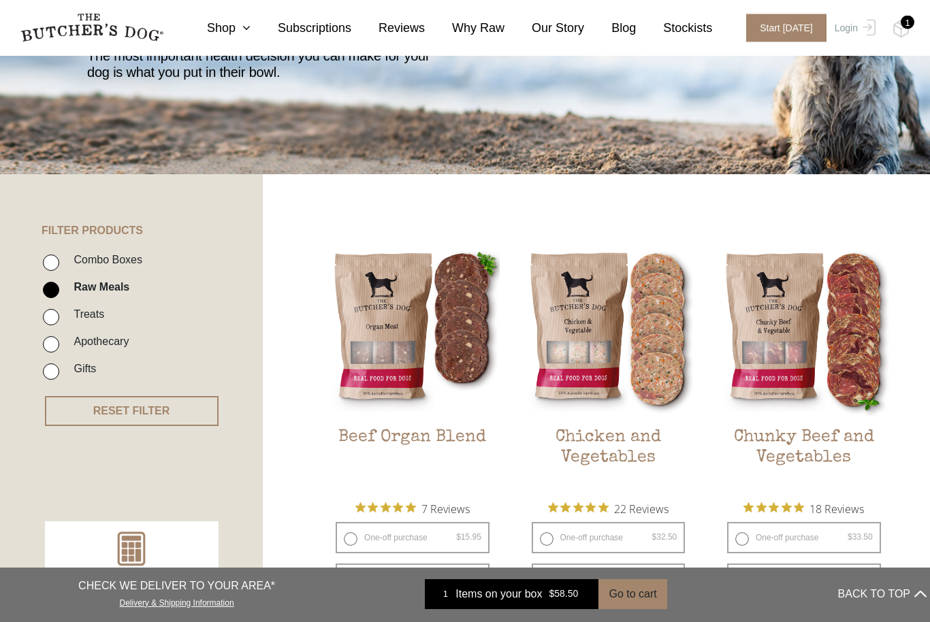
scroll to position [164, 0]
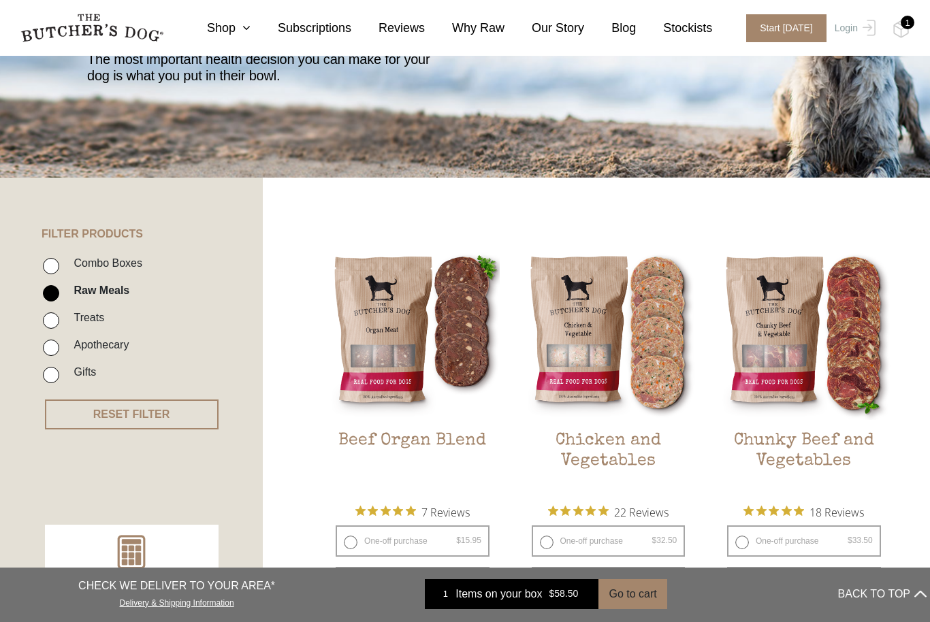
click at [908, 27] on div "1" at bounding box center [907, 23] width 14 height 14
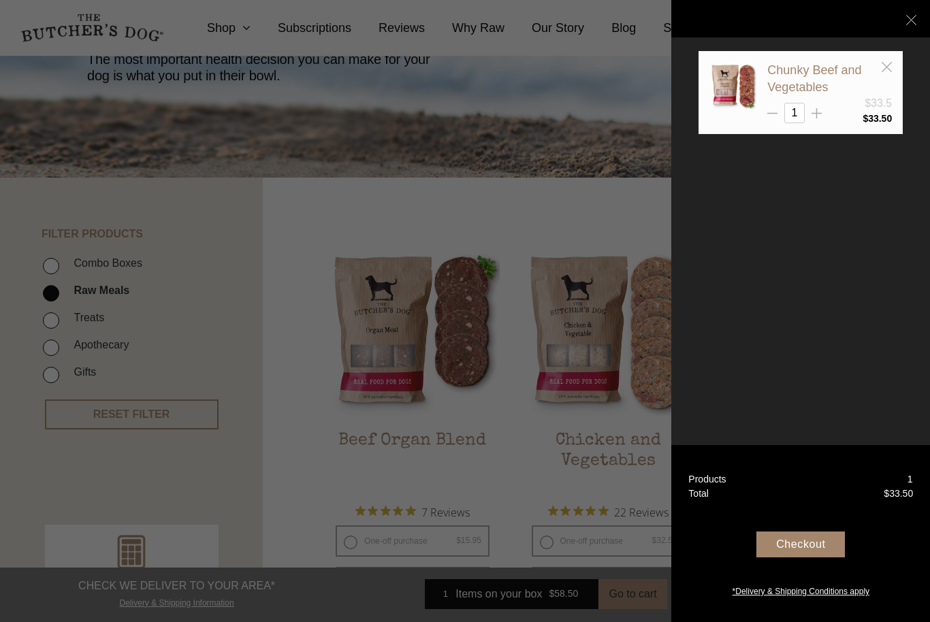
click at [811, 557] on div "Checkout" at bounding box center [800, 545] width 88 height 26
